Goal: Task Accomplishment & Management: Use online tool/utility

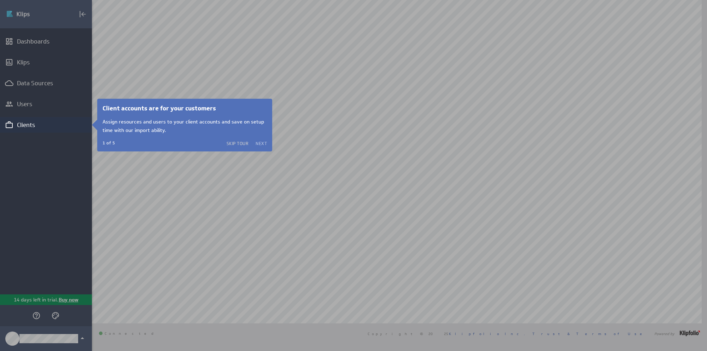
click at [261, 142] on button "Next" at bounding box center [261, 143] width 11 height 6
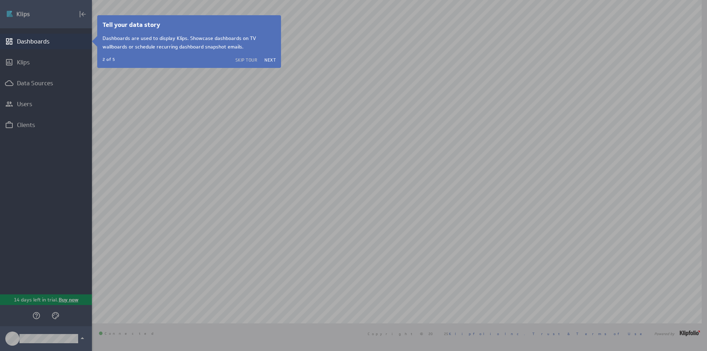
click at [24, 127] on div at bounding box center [46, 200] width 92 height 302
click at [270, 60] on button "Next" at bounding box center [269, 60] width 11 height 6
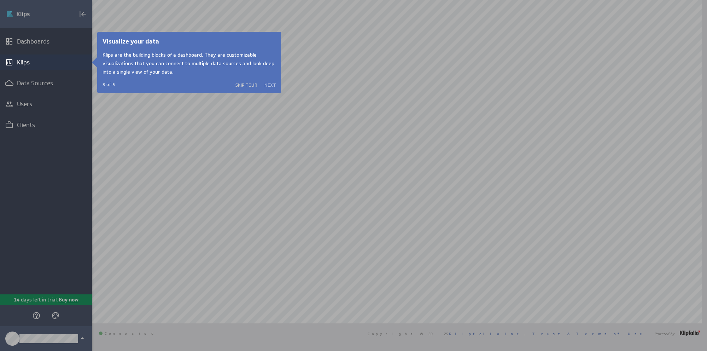
click at [269, 84] on button "Next" at bounding box center [269, 85] width 11 height 6
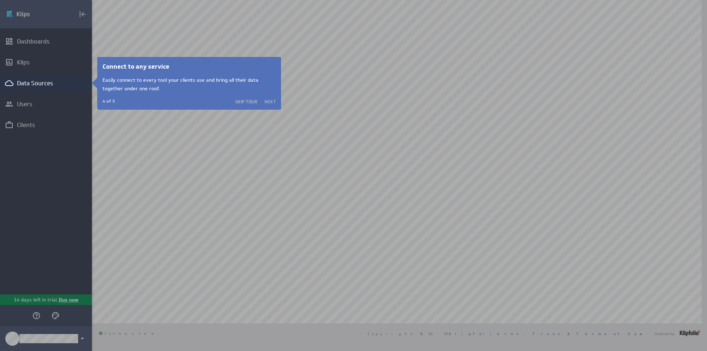
click at [268, 100] on button "Next" at bounding box center [269, 102] width 11 height 6
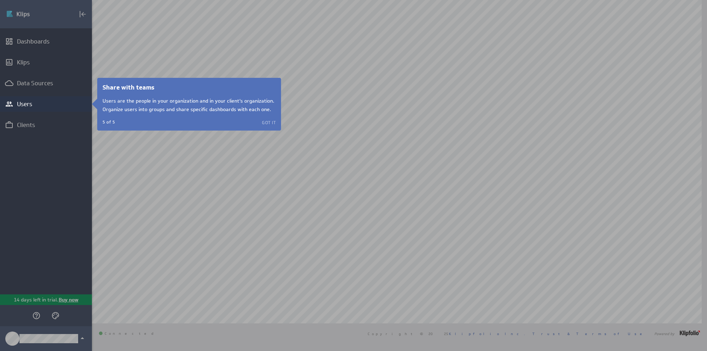
click at [270, 121] on button "Got it" at bounding box center [269, 122] width 14 height 6
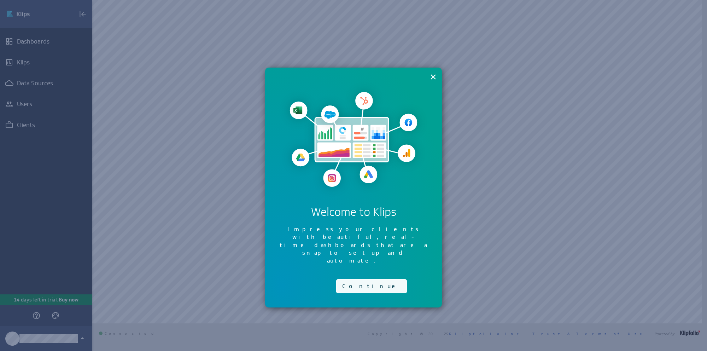
click at [357, 279] on button "Continue" at bounding box center [371, 286] width 71 height 14
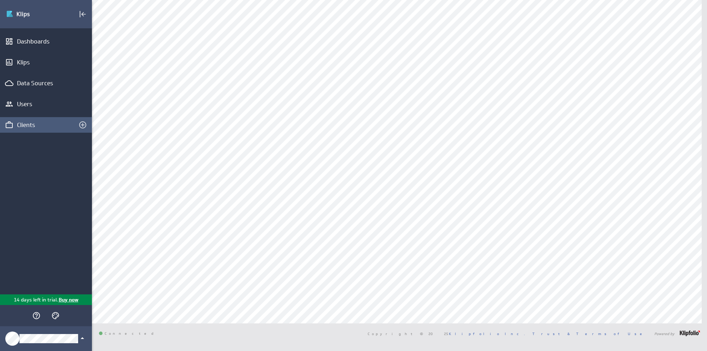
click at [25, 127] on div "Clients" at bounding box center [46, 125] width 58 height 8
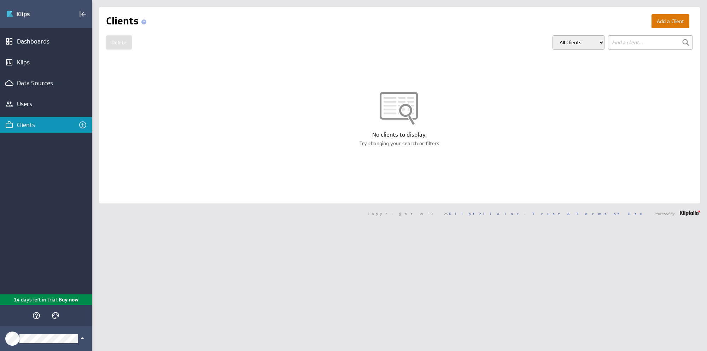
click at [655, 22] on button "Add a Client" at bounding box center [670, 21] width 38 height 14
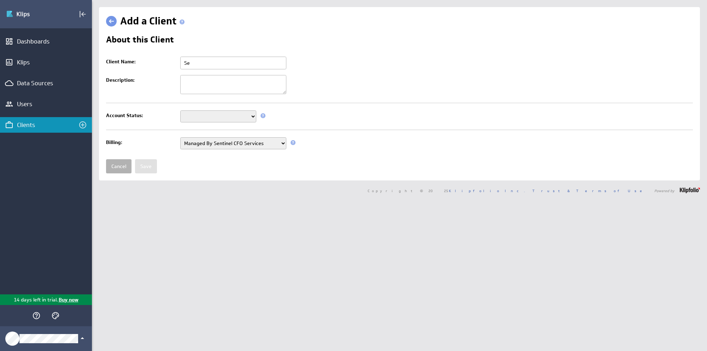
type input "Sentinel Tax Advisors"
type textarea "STA"
click at [203, 116] on select "Setup Mode Trial Disabled" at bounding box center [218, 116] width 76 height 12
select select "7"
click at [180, 110] on select "Setup Mode Trial Disabled" at bounding box center [218, 116] width 76 height 12
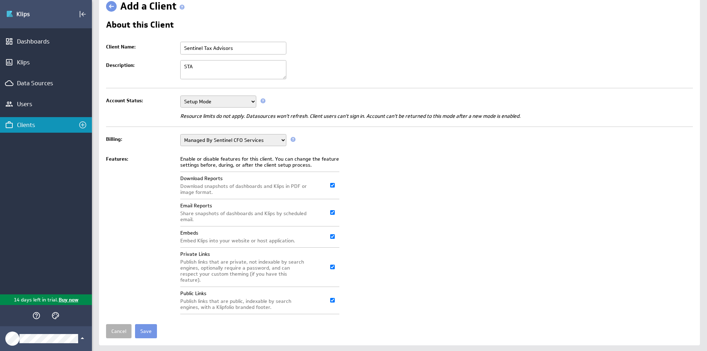
scroll to position [23, 0]
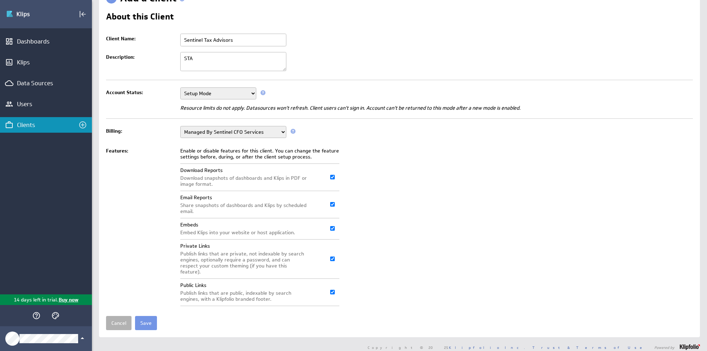
click at [284, 133] on select "Managed By Sentinel CFO Services Managed By Klipfolio" at bounding box center [233, 132] width 106 height 12
click at [180, 126] on select "Managed By Sentinel CFO Services Managed By Klipfolio" at bounding box center [233, 132] width 106 height 12
click at [146, 317] on input "Save" at bounding box center [146, 323] width 22 height 14
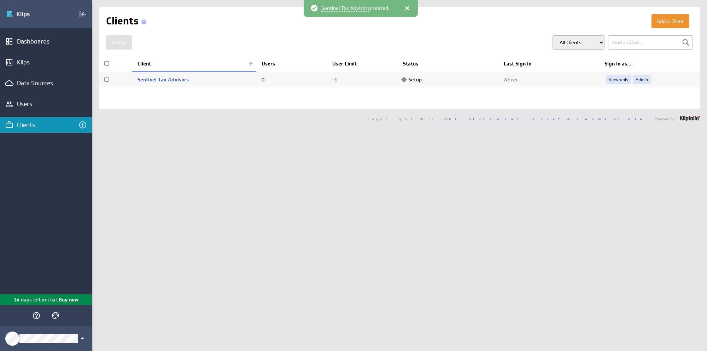
click at [151, 79] on link "Sentinel Tax Advisors" at bounding box center [162, 79] width 51 height 6
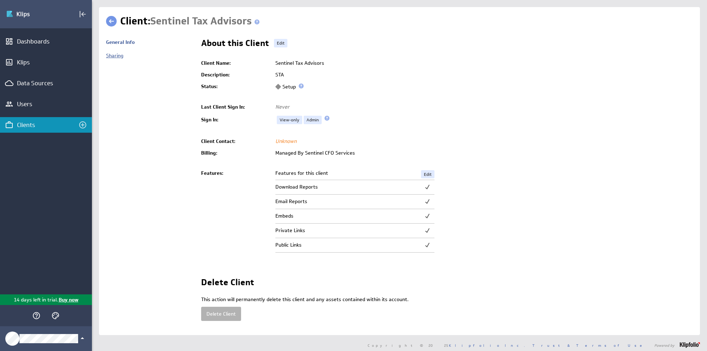
click at [113, 55] on link "Sharing" at bounding box center [114, 55] width 17 height 6
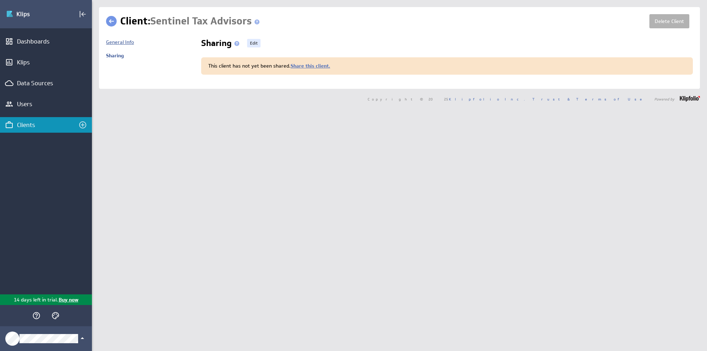
click at [115, 43] on link "General Info" at bounding box center [120, 42] width 28 height 6
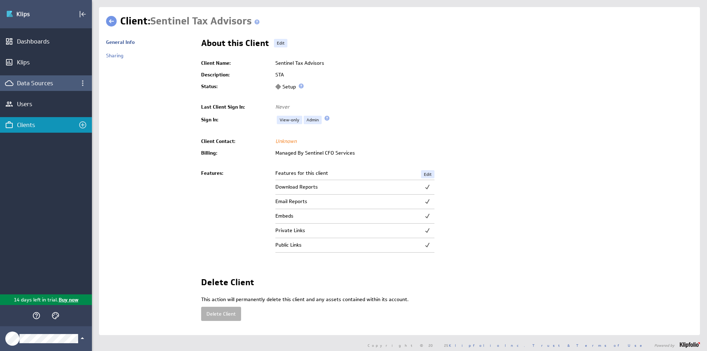
click at [26, 80] on div "Data Sources" at bounding box center [46, 83] width 58 height 8
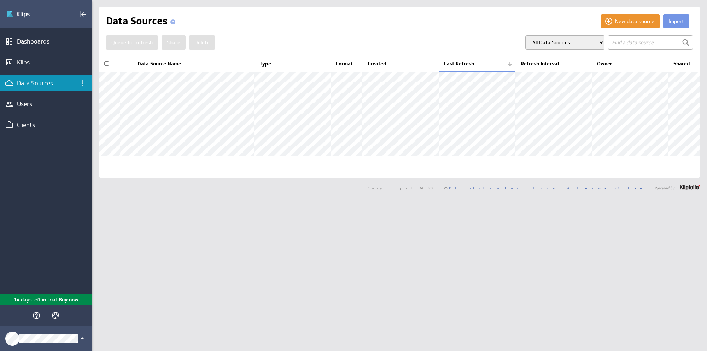
click at [596, 42] on select "All Data Sources My Data Sources All Modelled Data Sources My Modelled Data Sou…" at bounding box center [564, 42] width 79 height 14
click at [619, 24] on button "New data source" at bounding box center [630, 21] width 59 height 14
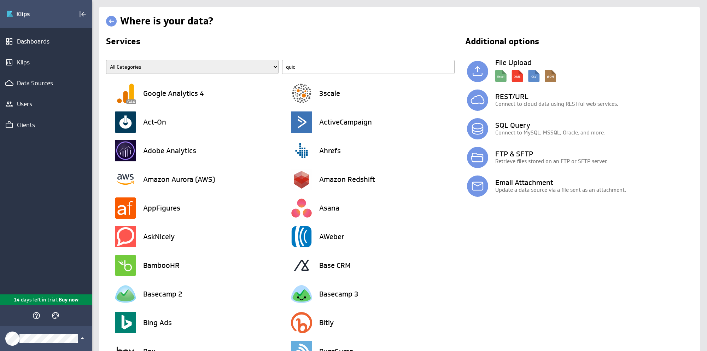
type input "quick"
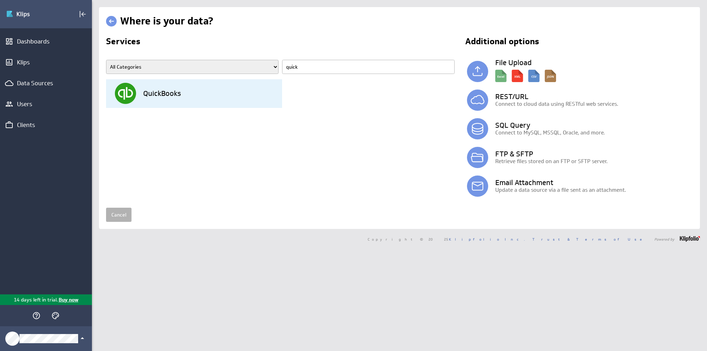
click at [166, 93] on h3 "QuickBooks" at bounding box center [162, 93] width 38 height 7
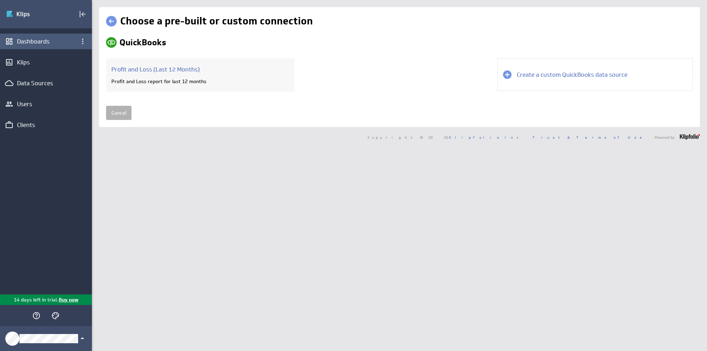
click at [28, 44] on div "Dashboards" at bounding box center [46, 41] width 58 height 8
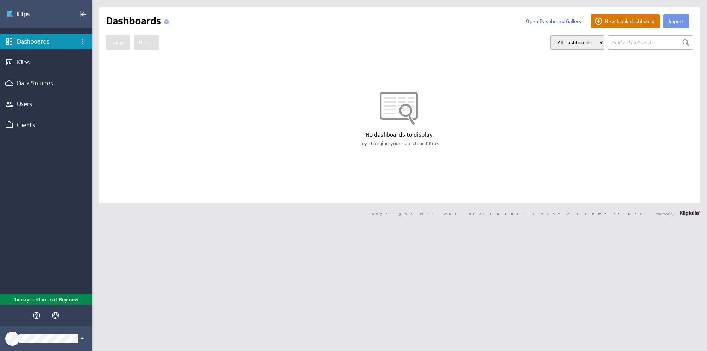
click at [595, 21] on button "New blank dashboard" at bounding box center [625, 21] width 69 height 14
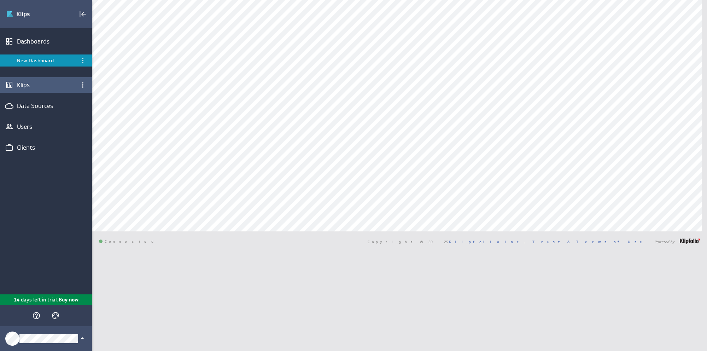
click at [19, 81] on div "Klips" at bounding box center [46, 85] width 58 height 8
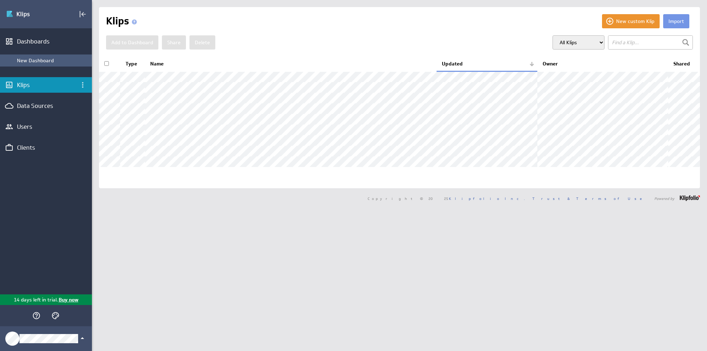
click at [26, 55] on div "New Dashboard" at bounding box center [46, 60] width 92 height 12
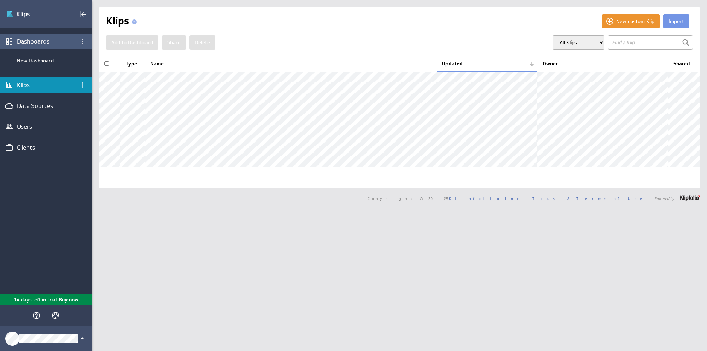
click at [25, 42] on div "Dashboards" at bounding box center [46, 41] width 58 height 8
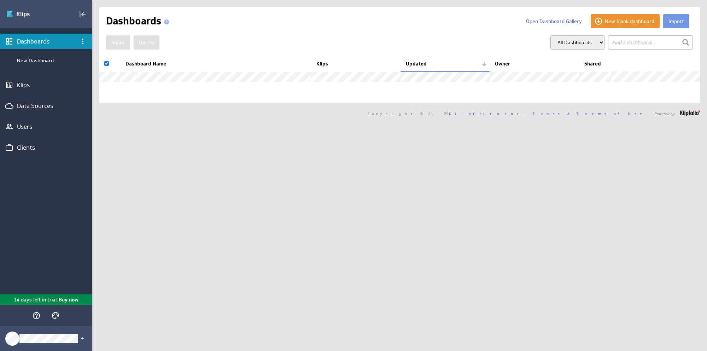
checkbox input "true"
click at [147, 40] on button "Delete" at bounding box center [147, 42] width 26 height 14
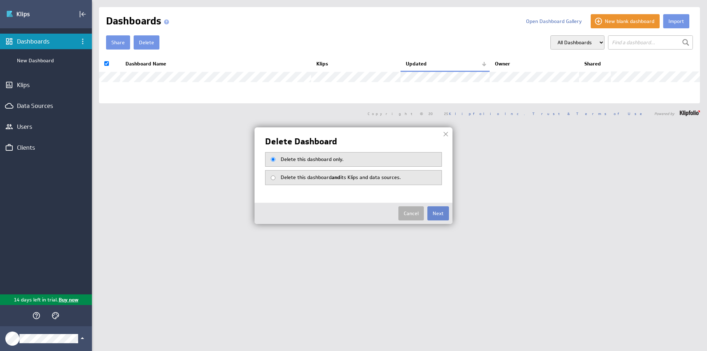
click at [438, 213] on button "Next" at bounding box center [438, 213] width 22 height 14
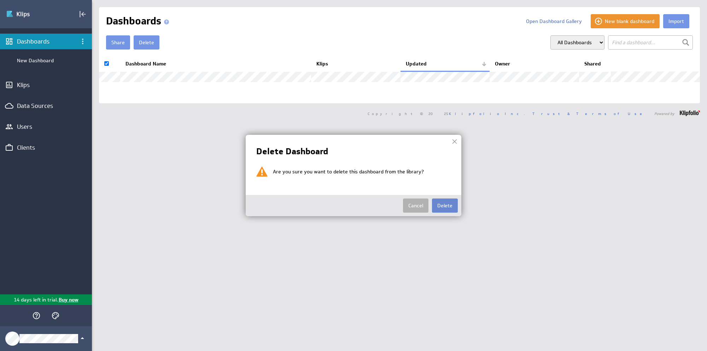
click at [439, 203] on button "Delete" at bounding box center [445, 205] width 26 height 14
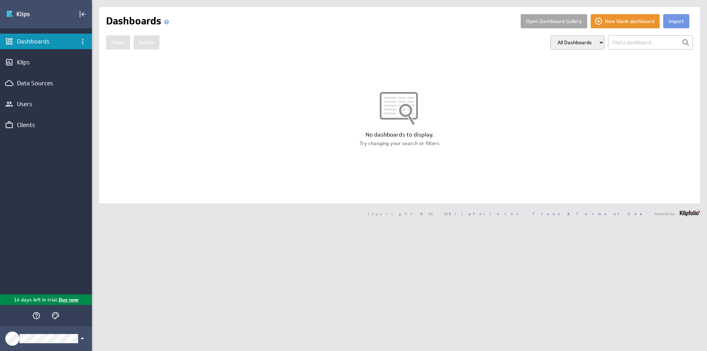
click at [532, 24] on button "Open Dashboard Gallery" at bounding box center [554, 21] width 66 height 14
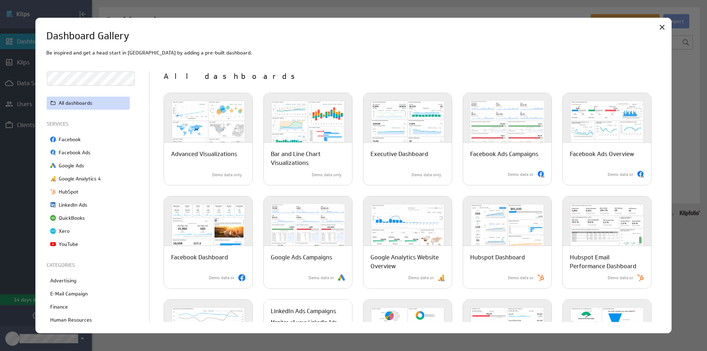
scroll to position [173, 0]
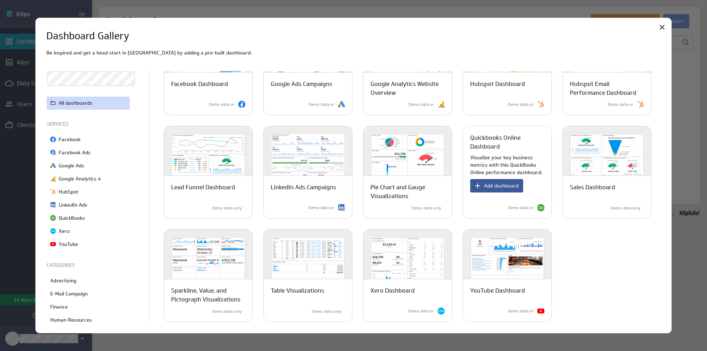
click at [494, 188] on span "Add dashboard" at bounding box center [501, 185] width 35 height 6
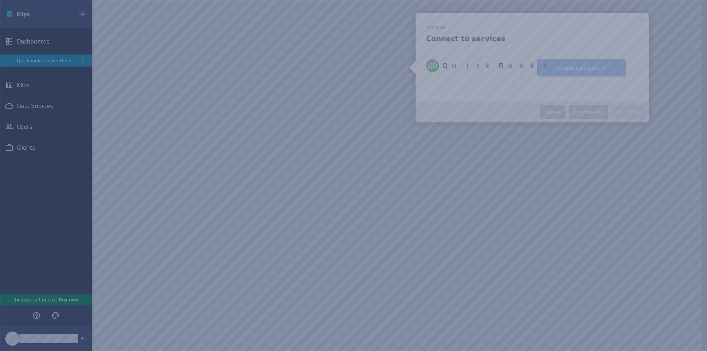
click at [563, 66] on button "Connect an account" at bounding box center [576, 67] width 88 height 17
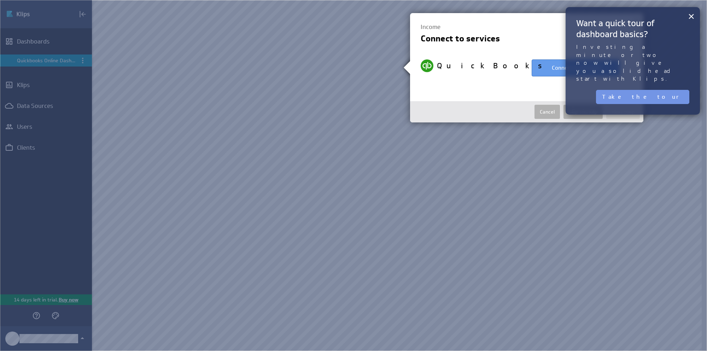
select select "a62ebd283bf42a36be95fffa5463757a"
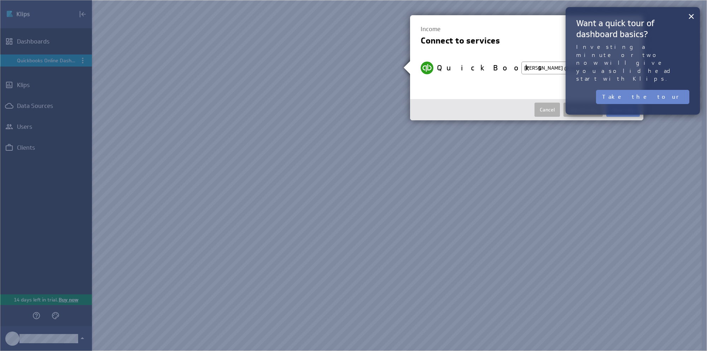
click at [671, 90] on button "Take the tour" at bounding box center [642, 97] width 93 height 14
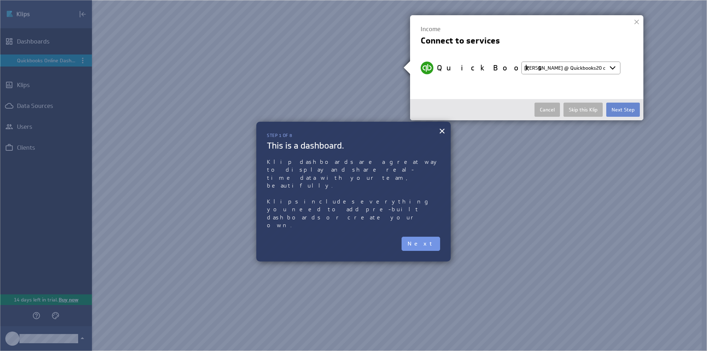
click at [622, 109] on button "Next Step" at bounding box center [623, 110] width 34 height 14
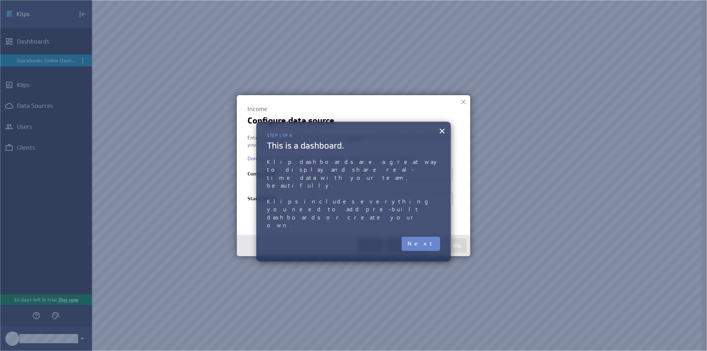
click at [428, 236] on button "Next" at bounding box center [421, 243] width 39 height 14
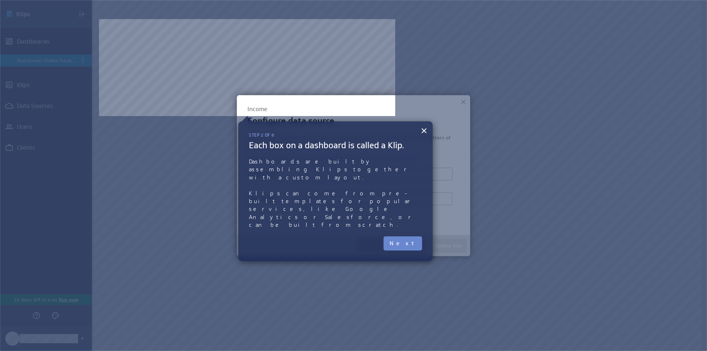
click at [412, 236] on button "Next" at bounding box center [403, 243] width 39 height 14
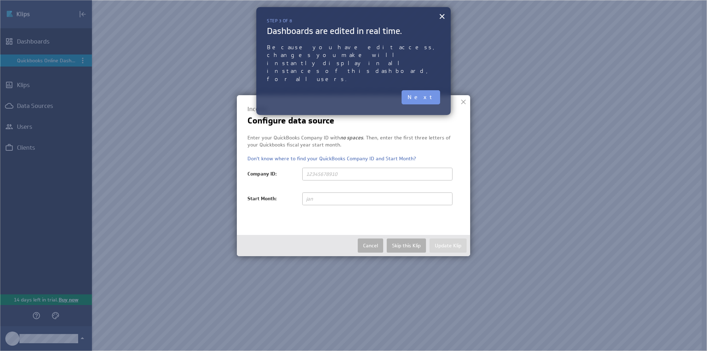
click at [337, 138] on div "Enter your QuickBooks Company ID with no spaces . Then, enter the first three l…" at bounding box center [353, 148] width 212 height 28
click at [427, 90] on button "Next" at bounding box center [421, 97] width 39 height 14
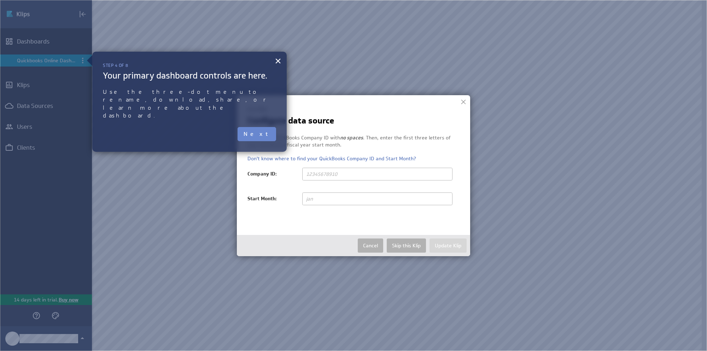
click at [265, 127] on button "Next" at bounding box center [257, 134] width 39 height 14
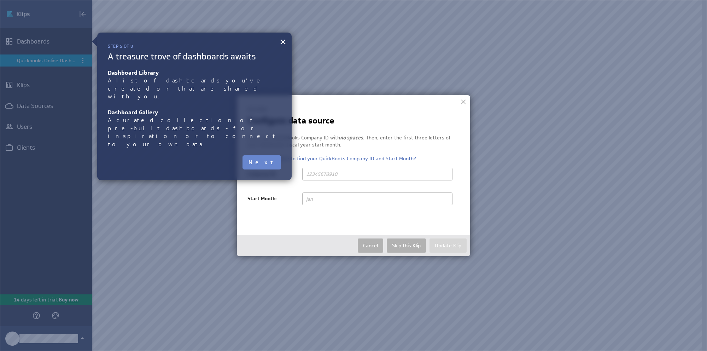
click at [265, 155] on button "Next" at bounding box center [261, 162] width 39 height 14
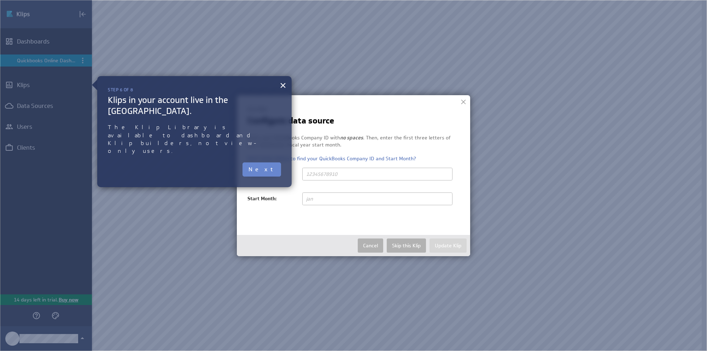
click at [266, 162] on button "Next" at bounding box center [261, 169] width 39 height 14
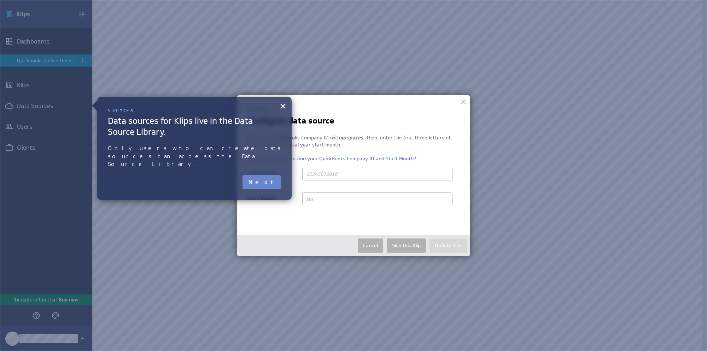
click at [268, 178] on button "Next" at bounding box center [261, 182] width 39 height 14
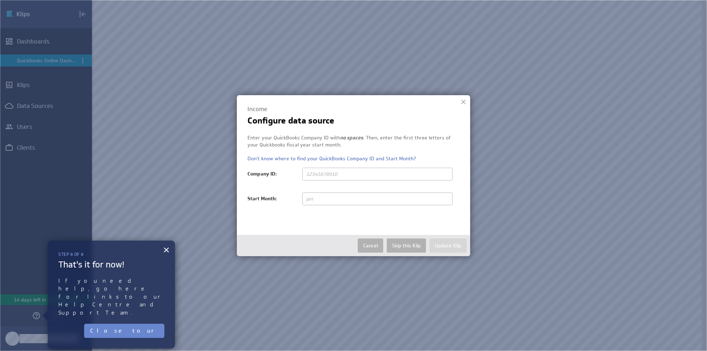
click at [147, 323] on button "Close tour" at bounding box center [124, 330] width 80 height 14
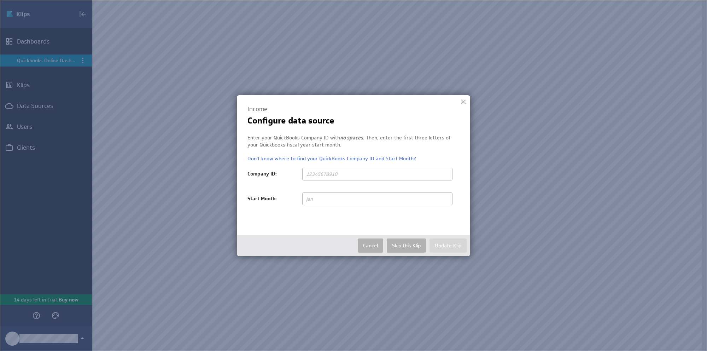
click at [340, 171] on input "text" at bounding box center [377, 174] width 150 height 13
click at [315, 159] on link "Don't know where to find your QuickBooks Company ID and Start Month?" at bounding box center [331, 158] width 169 height 6
click at [326, 174] on input "text" at bounding box center [377, 174] width 150 height 13
paste input "123145710511179"
type input "123145710511179"
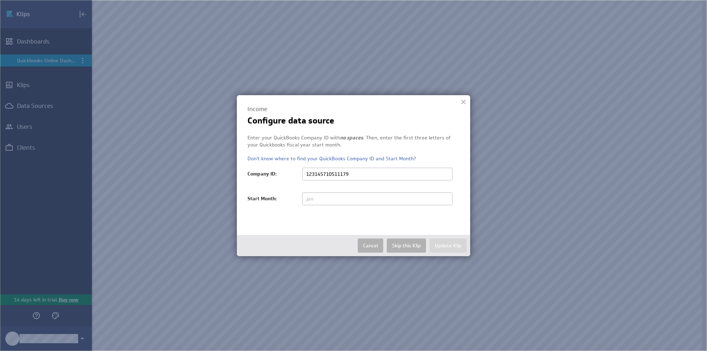
click at [324, 202] on input "text" at bounding box center [377, 198] width 150 height 13
type input "jan"
click at [446, 245] on button "Update Klip" at bounding box center [447, 245] width 37 height 14
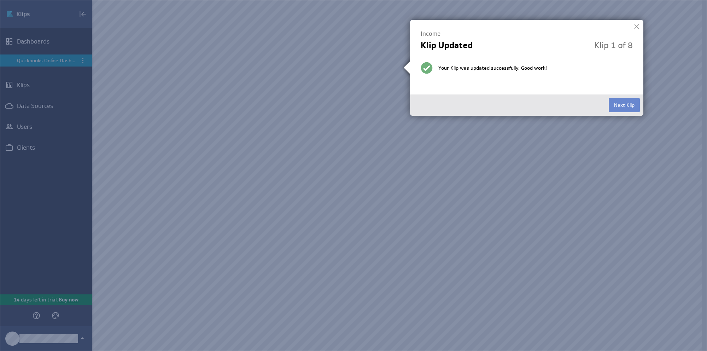
click at [619, 103] on button "Next Klip" at bounding box center [624, 105] width 31 height 14
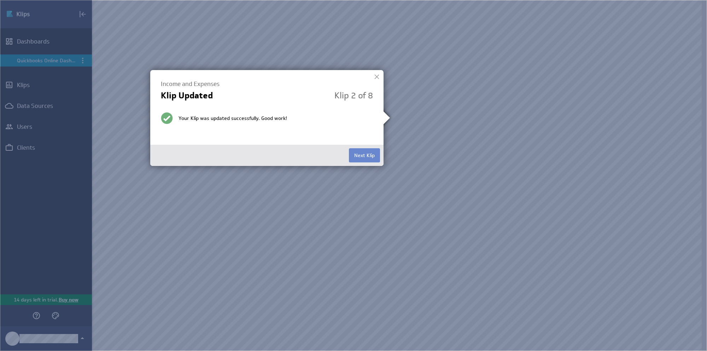
click at [364, 155] on button "Next Klip" at bounding box center [364, 155] width 31 height 14
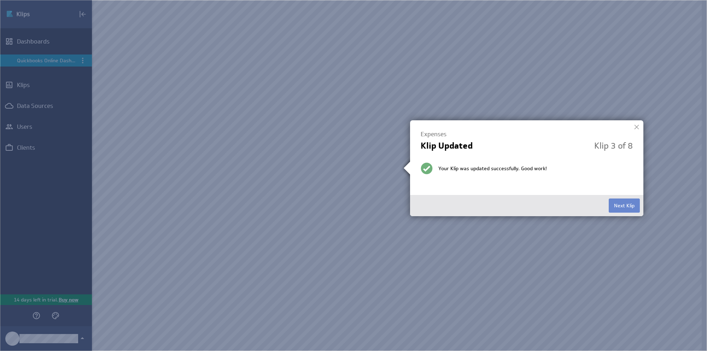
click at [625, 206] on button "Next Klip" at bounding box center [624, 205] width 31 height 14
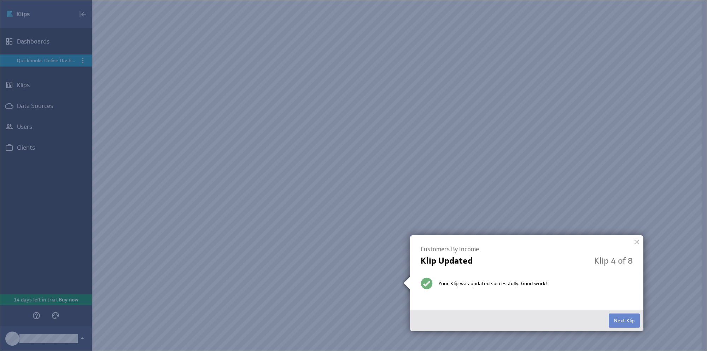
click at [616, 322] on button "Next Klip" at bounding box center [624, 320] width 31 height 14
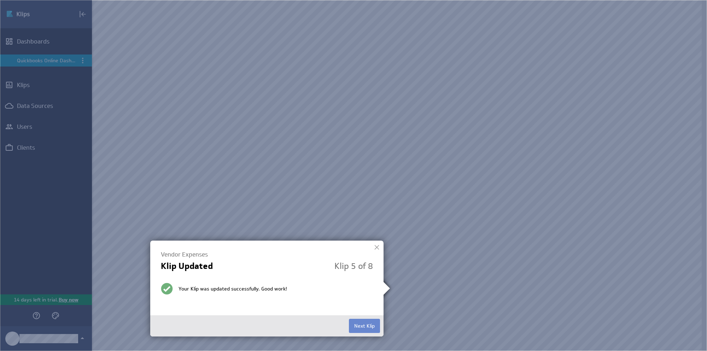
click at [360, 326] on button "Next Klip" at bounding box center [364, 325] width 31 height 14
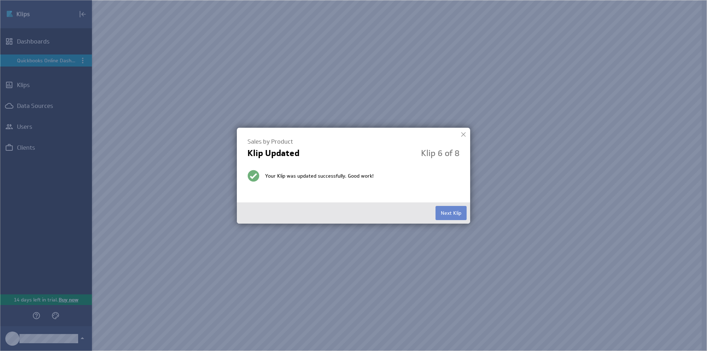
click at [439, 212] on button "Next Klip" at bounding box center [450, 213] width 31 height 14
click at [442, 215] on button "Next Klip" at bounding box center [450, 213] width 31 height 14
click at [443, 209] on button "Finished" at bounding box center [451, 213] width 29 height 14
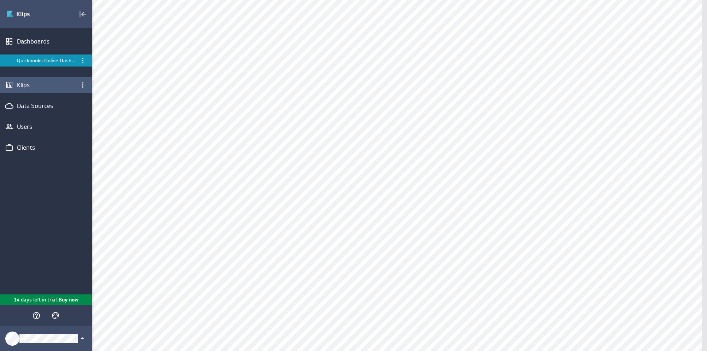
click at [25, 84] on div "Klips" at bounding box center [46, 85] width 58 height 8
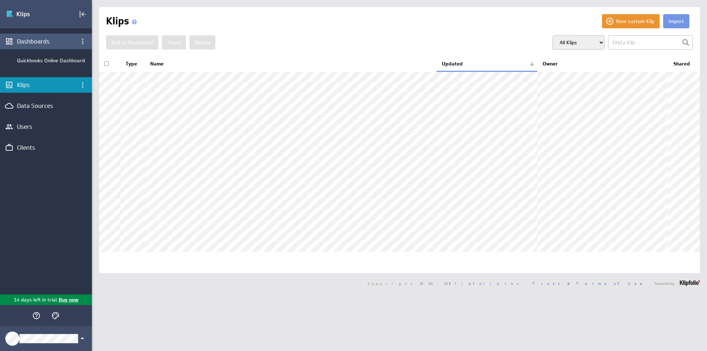
click at [21, 39] on div "Dashboards" at bounding box center [46, 41] width 58 height 8
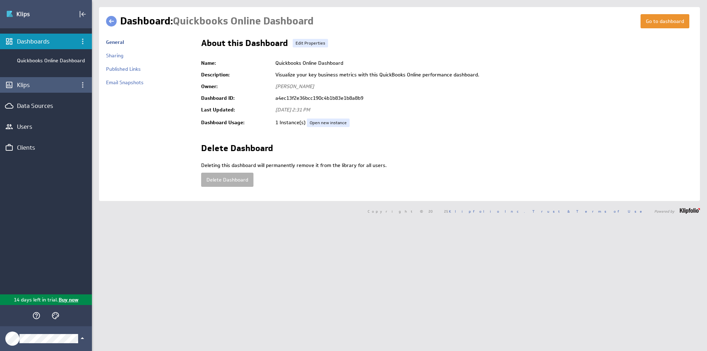
click at [18, 87] on div "Klips" at bounding box center [46, 85] width 58 height 8
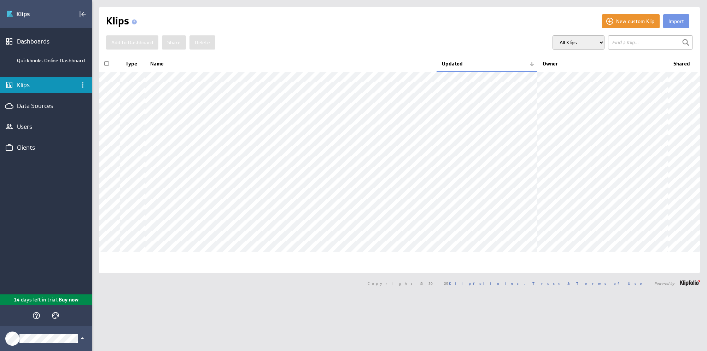
click at [27, 36] on div "Dashboards" at bounding box center [46, 42] width 92 height 16
click at [40, 57] on div "Quickbooks Online Dashboard" at bounding box center [52, 60] width 71 height 6
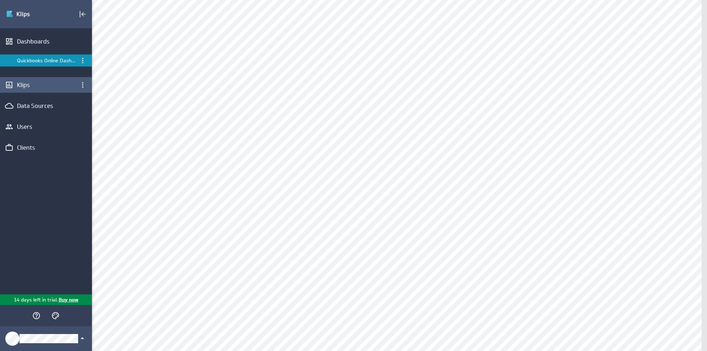
click at [25, 88] on div "Klips" at bounding box center [46, 85] width 58 height 8
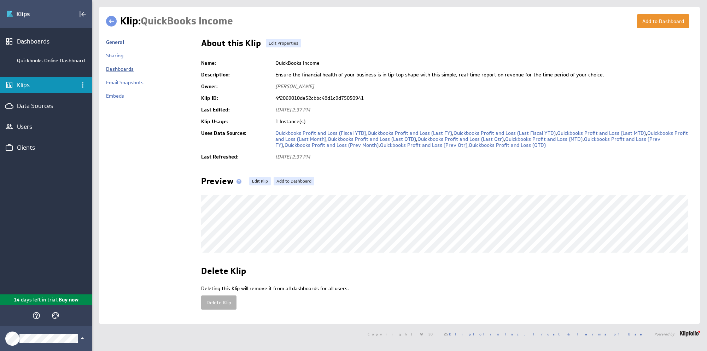
click at [115, 70] on link "Dashboards" at bounding box center [120, 69] width 28 height 6
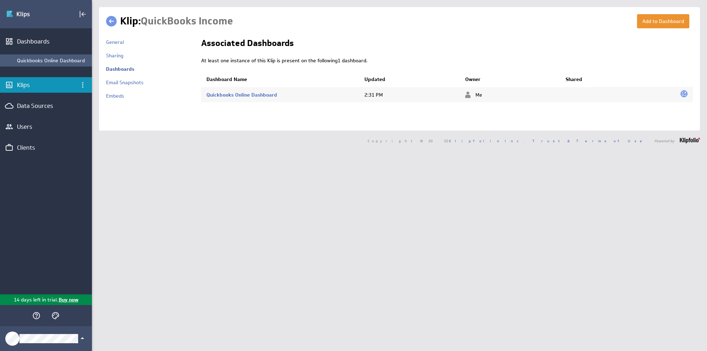
click at [45, 58] on div "Quickbooks Online Dashboard" at bounding box center [52, 60] width 71 height 6
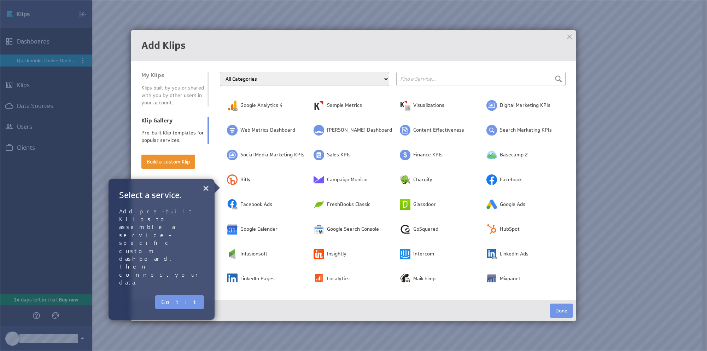
click at [569, 36] on div at bounding box center [569, 36] width 11 height 11
